Goal: Navigation & Orientation: Find specific page/section

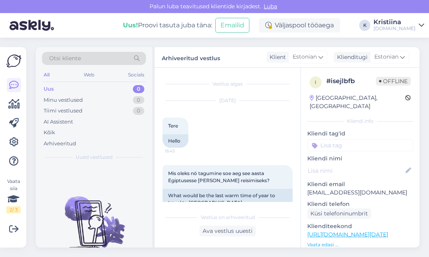
click at [107, 97] on div "Minu vestlused 0" at bounding box center [94, 100] width 104 height 11
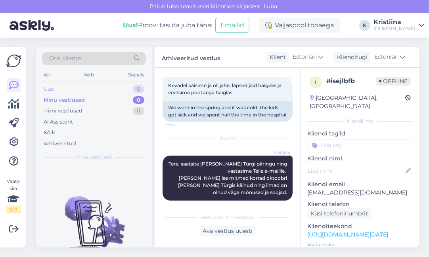
click at [106, 90] on div "Uus 0" at bounding box center [94, 89] width 104 height 11
click at [107, 112] on div "Tiimi vestlused 0" at bounding box center [94, 110] width 104 height 11
click at [94, 103] on div "Minu vestlused 0" at bounding box center [94, 100] width 104 height 11
click at [94, 107] on div "Tiimi vestlused 0" at bounding box center [94, 110] width 104 height 11
click at [91, 101] on div "Minu vestlused 0" at bounding box center [94, 100] width 104 height 11
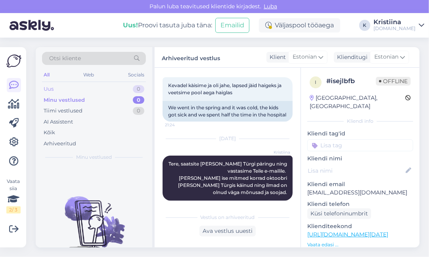
click at [89, 91] on div "Uus 0" at bounding box center [94, 89] width 104 height 11
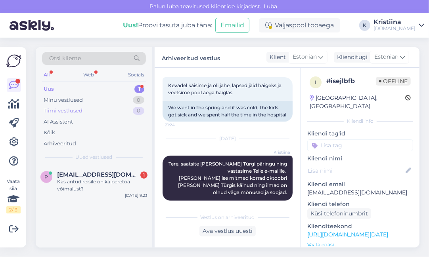
click at [99, 111] on div "Tiimi vestlused 0" at bounding box center [94, 110] width 104 height 11
click at [94, 98] on div "Minu vestlused 0" at bounding box center [94, 100] width 104 height 11
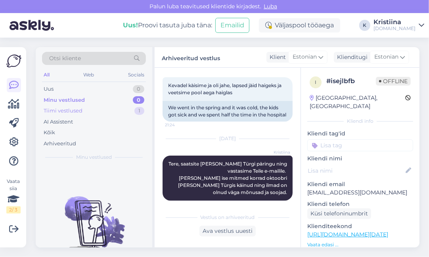
click at [95, 109] on div "Tiimi vestlused 1" at bounding box center [94, 110] width 104 height 11
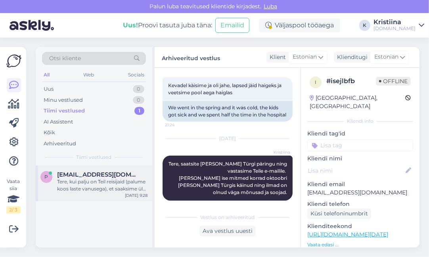
click at [89, 172] on span "[EMAIL_ADDRESS][DOMAIN_NAME]" at bounding box center [98, 174] width 82 height 7
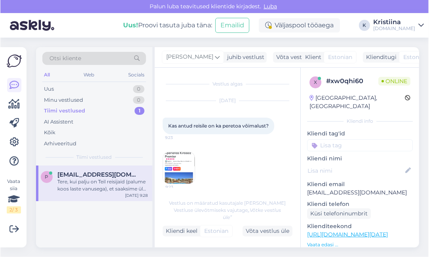
scroll to position [53, 0]
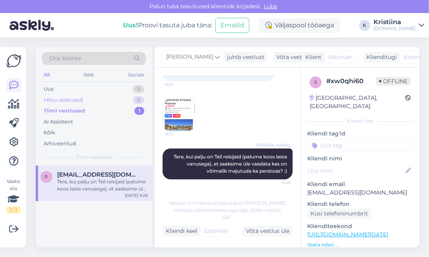
click at [101, 97] on div "Minu vestlused 0" at bounding box center [94, 100] width 104 height 11
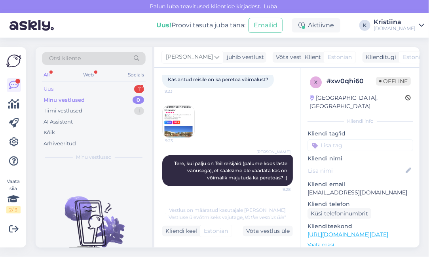
click at [101, 90] on div "Uus 1" at bounding box center [94, 89] width 104 height 11
